Goal: Information Seeking & Learning: Learn about a topic

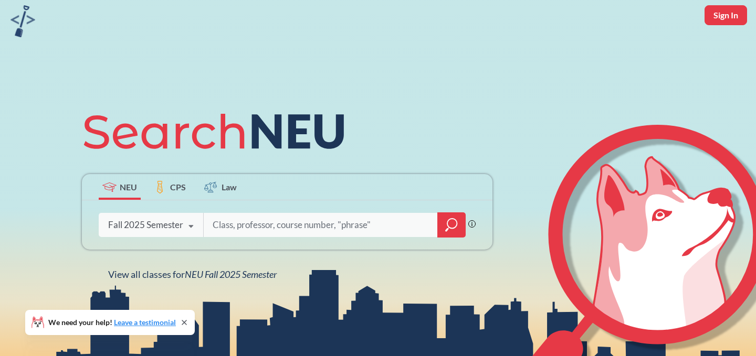
scroll to position [57, 0]
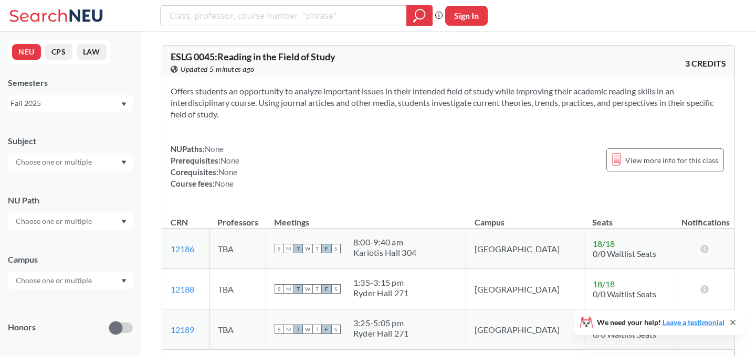
click at [52, 168] on div at bounding box center [70, 162] width 125 height 18
click at [58, 163] on input "text" at bounding box center [54, 162] width 88 height 13
type input "eece"
click at [51, 186] on p "Electrical and Comp Engineerng" at bounding box center [73, 191] width 119 height 10
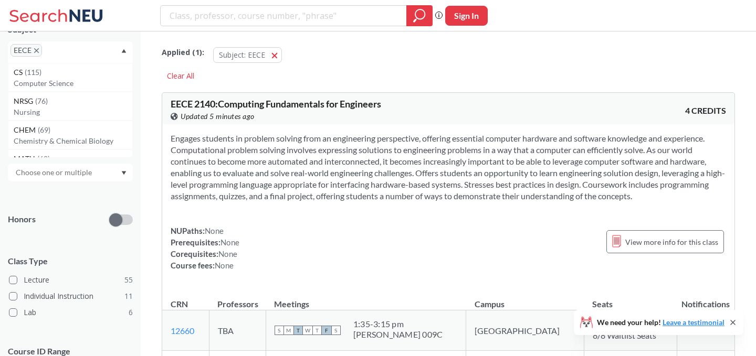
scroll to position [157, 0]
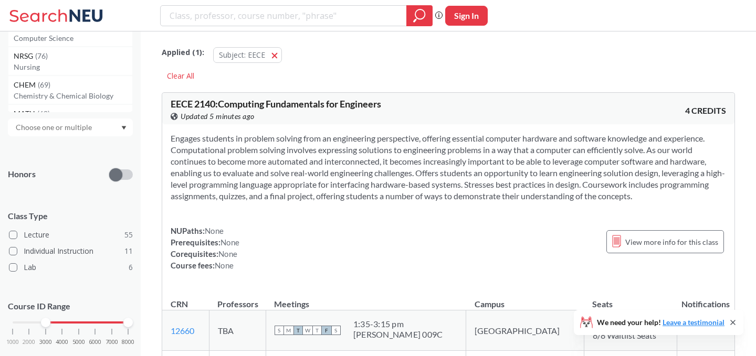
drag, startPoint x: 14, startPoint y: 319, endPoint x: 52, endPoint y: 319, distance: 38.3
click at [52, 319] on div "1000 2000 3000 4000 5000 6000 7000 8000" at bounding box center [70, 322] width 115 height 7
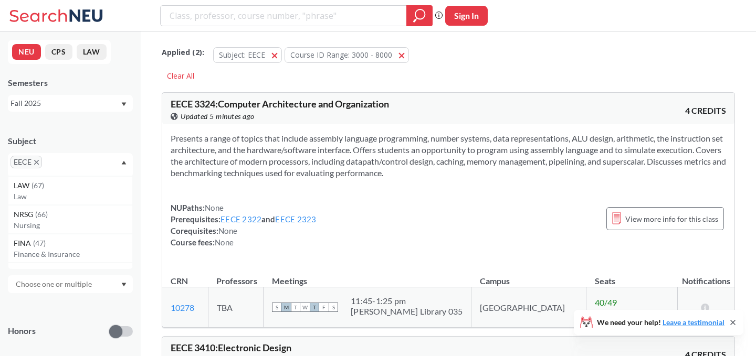
click at [117, 106] on div "Fall 2025" at bounding box center [65, 104] width 110 height 12
click at [86, 145] on div "Spring 2025" at bounding box center [73, 140] width 119 height 12
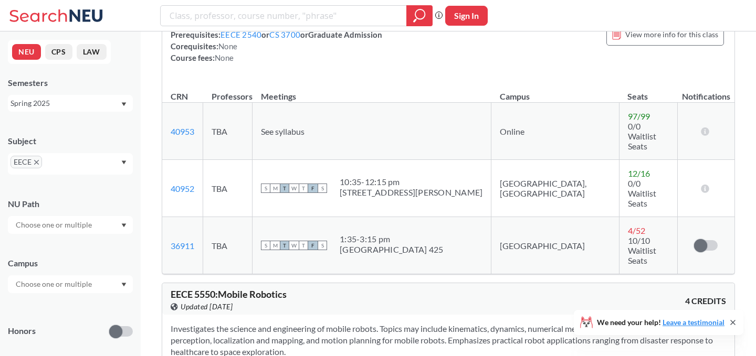
scroll to position [2657, 0]
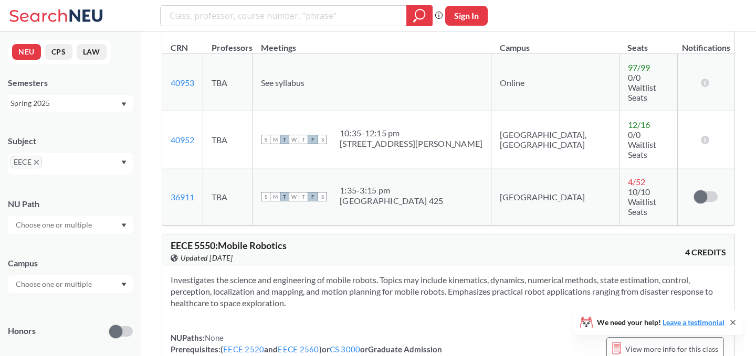
click at [98, 107] on div "Spring 2025" at bounding box center [65, 104] width 110 height 12
click at [78, 143] on div "Spring 2024" at bounding box center [73, 142] width 119 height 12
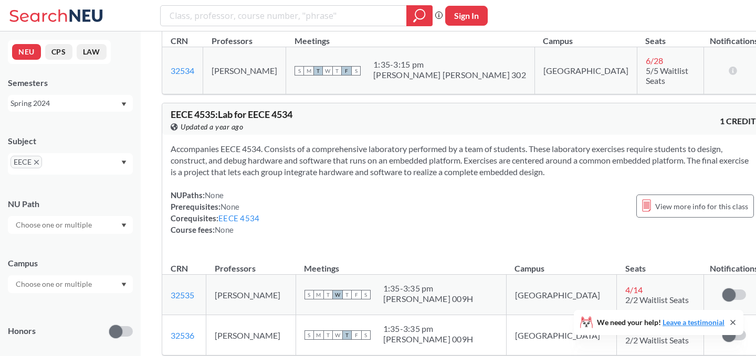
scroll to position [1544, 0]
